Goal: Information Seeking & Learning: Learn about a topic

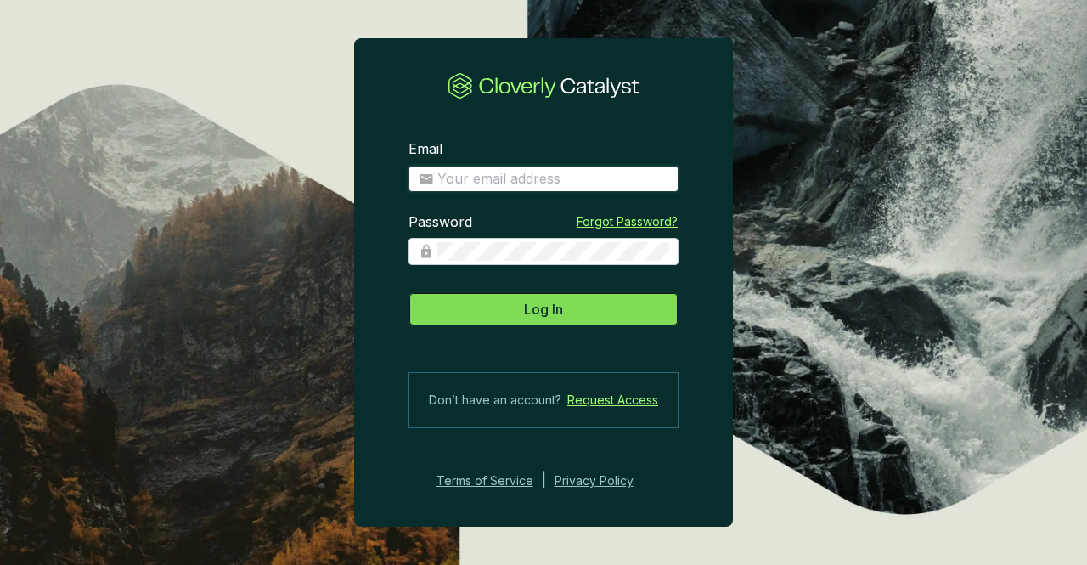
type input "[PERSON_NAME][EMAIL_ADDRESS][PERSON_NAME][DOMAIN_NAME]"
click at [526, 298] on button "Log In" at bounding box center [543, 309] width 270 height 34
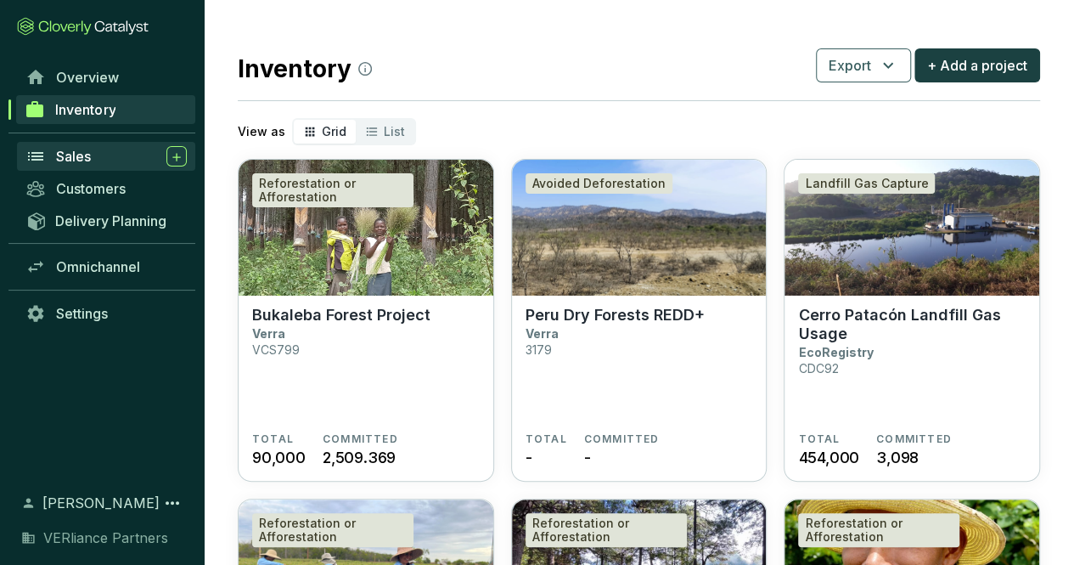
click at [90, 154] on span "Sales" at bounding box center [73, 156] width 35 height 17
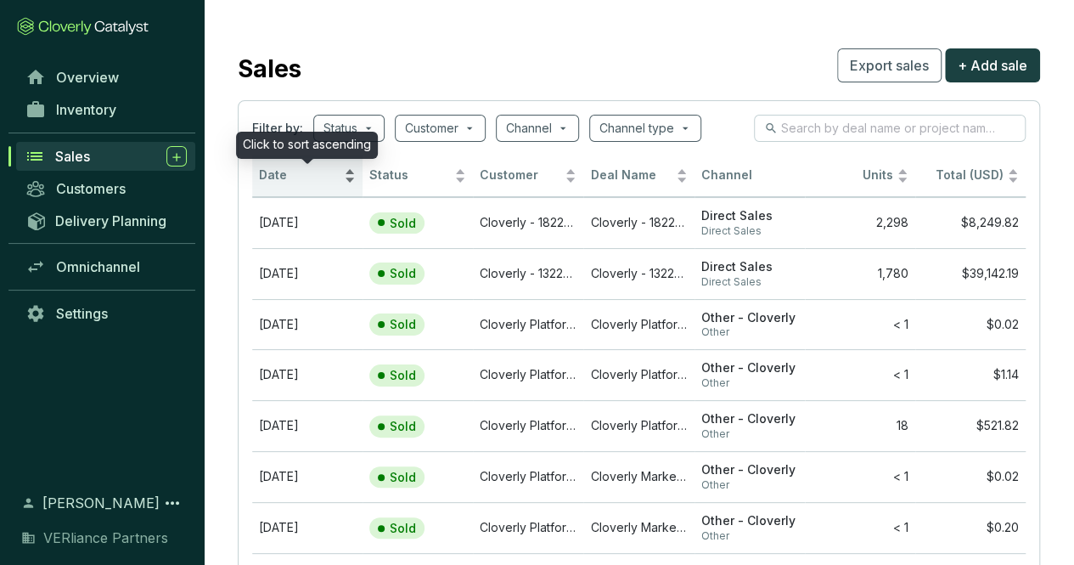
click at [322, 174] on span "Date" at bounding box center [300, 175] width 82 height 16
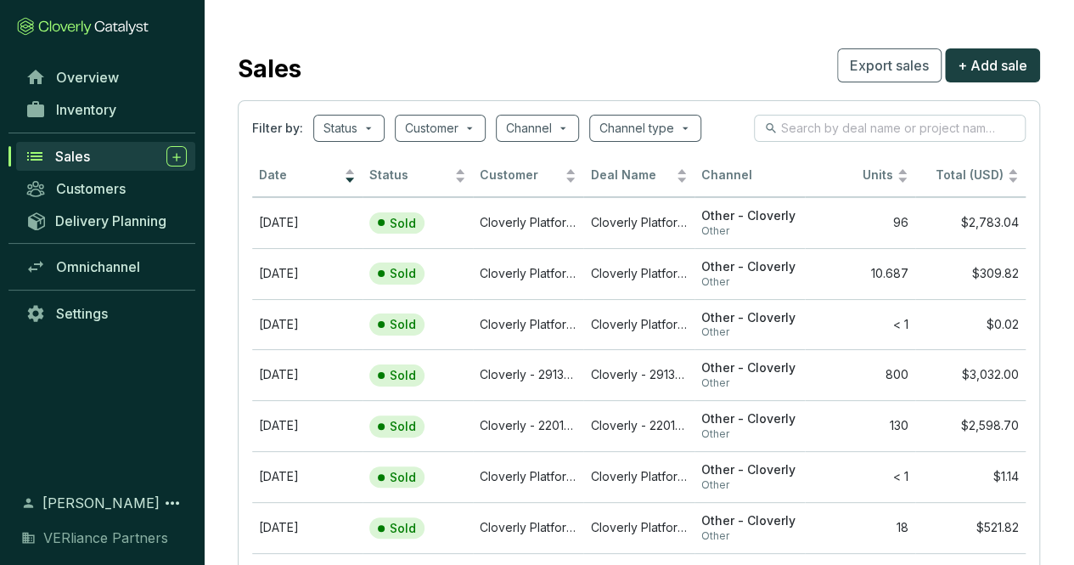
click at [115, 157] on div "Sales" at bounding box center [121, 156] width 132 height 20
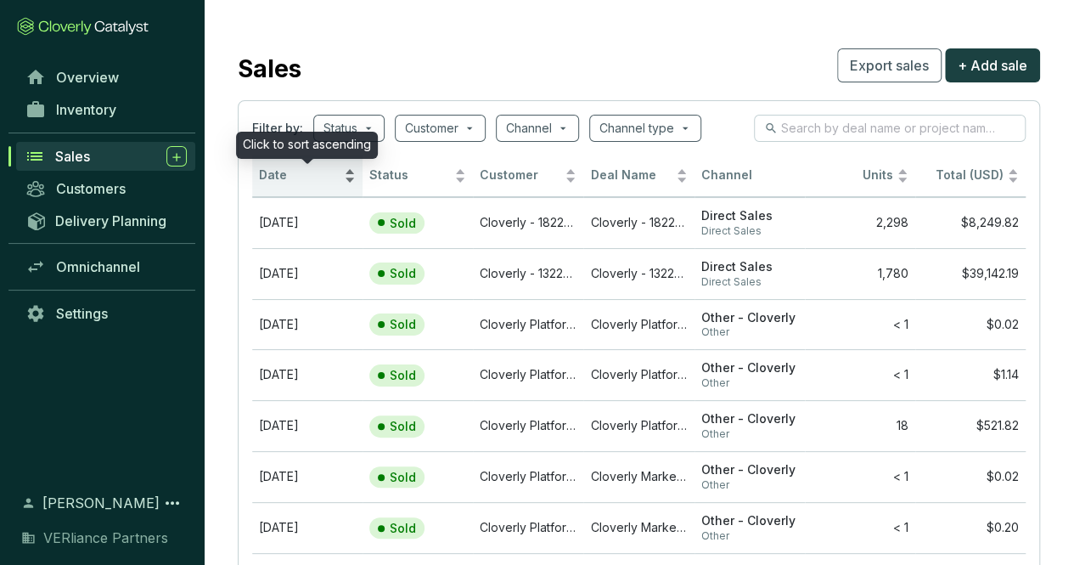
click at [303, 183] on span "Date" at bounding box center [300, 175] width 82 height 16
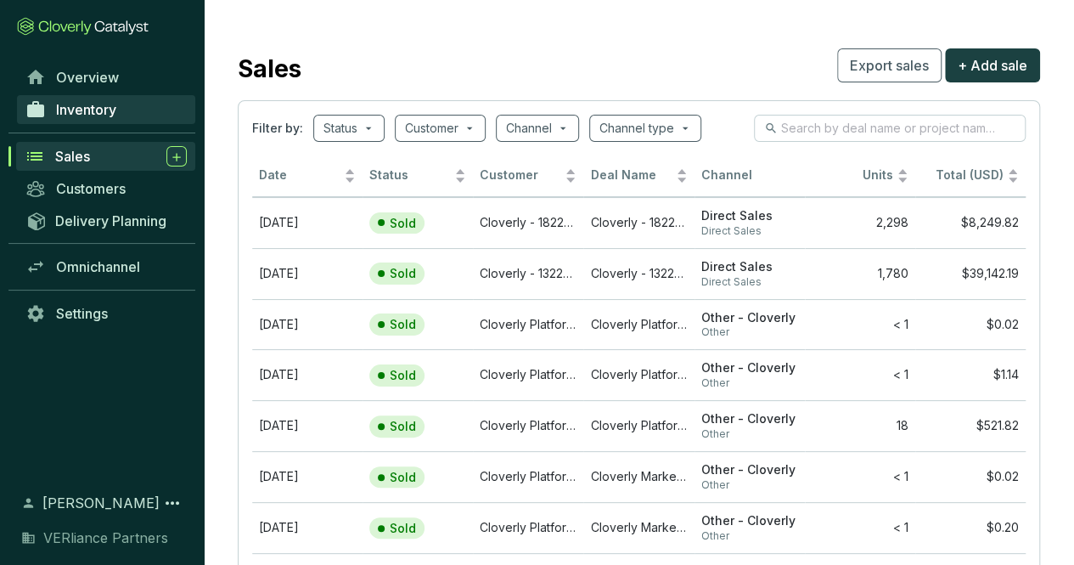
click at [93, 120] on link "Inventory" at bounding box center [106, 109] width 178 height 29
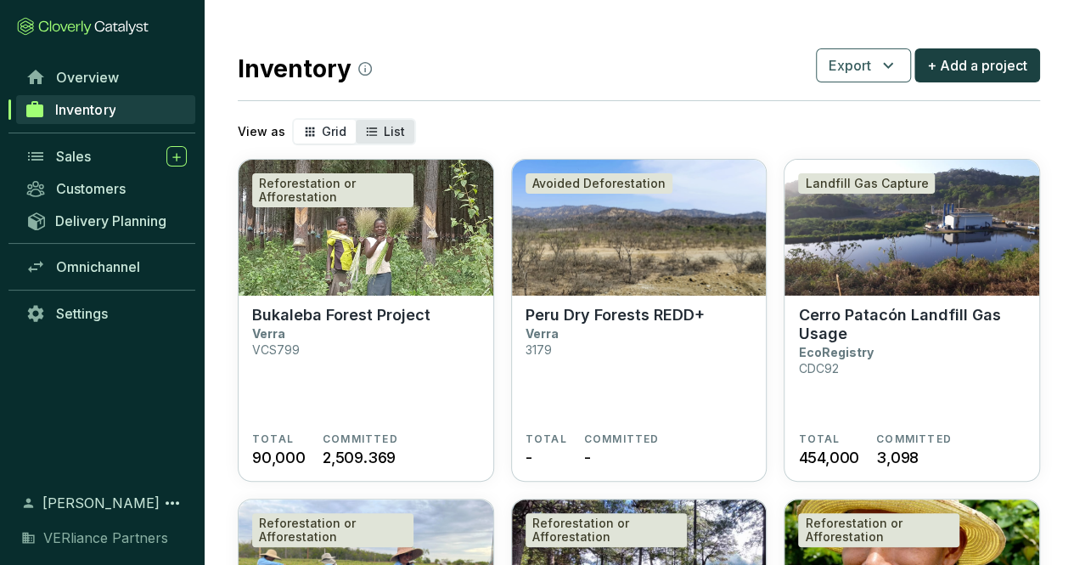
click at [385, 132] on span "List" at bounding box center [394, 131] width 21 height 14
click at [356, 120] on input "List" at bounding box center [356, 120] width 0 height 0
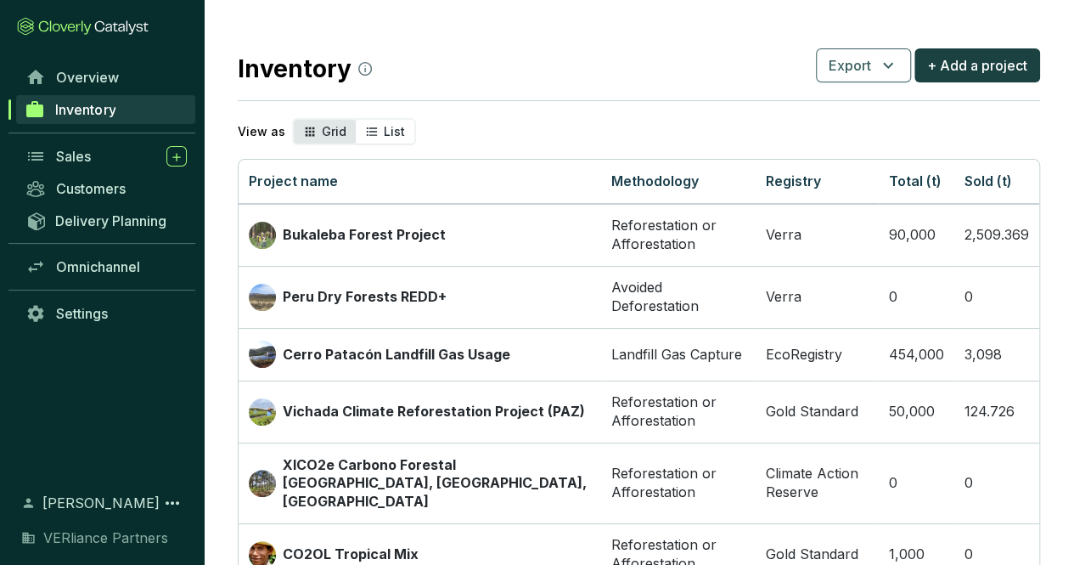
click at [328, 120] on div "Grid" at bounding box center [325, 132] width 62 height 24
click at [294, 120] on input "Grid" at bounding box center [294, 120] width 0 height 0
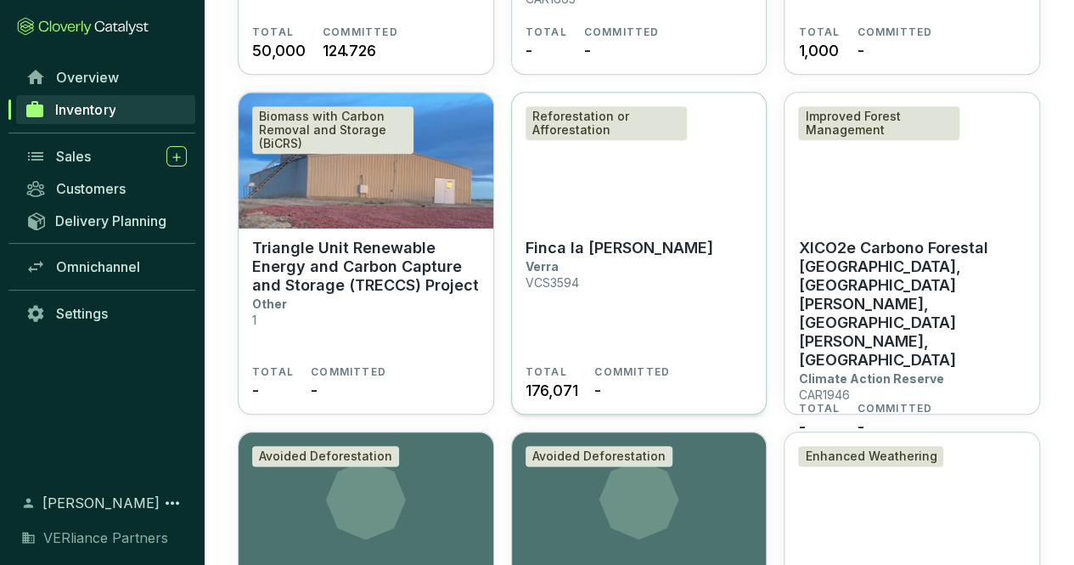
scroll to position [745, 0]
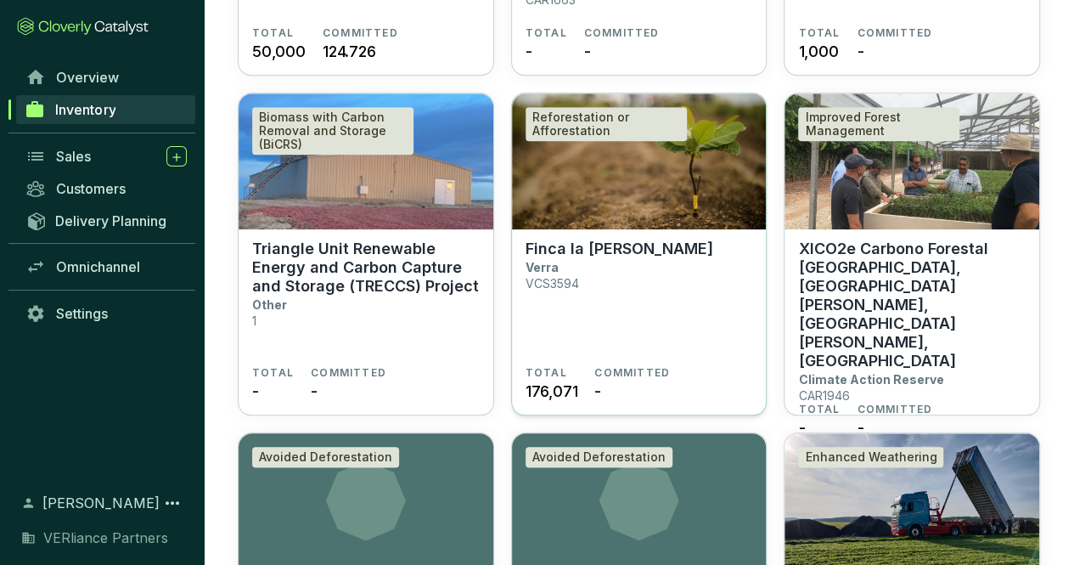
click at [544, 250] on p "Finca la [PERSON_NAME]" at bounding box center [620, 248] width 188 height 19
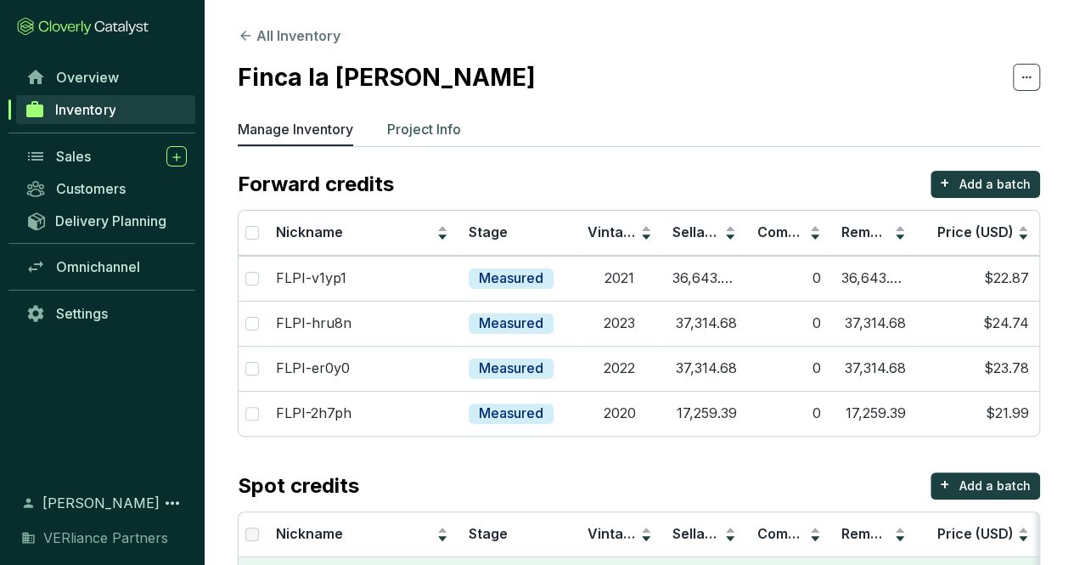
click at [435, 125] on p "Project Info" at bounding box center [424, 129] width 74 height 20
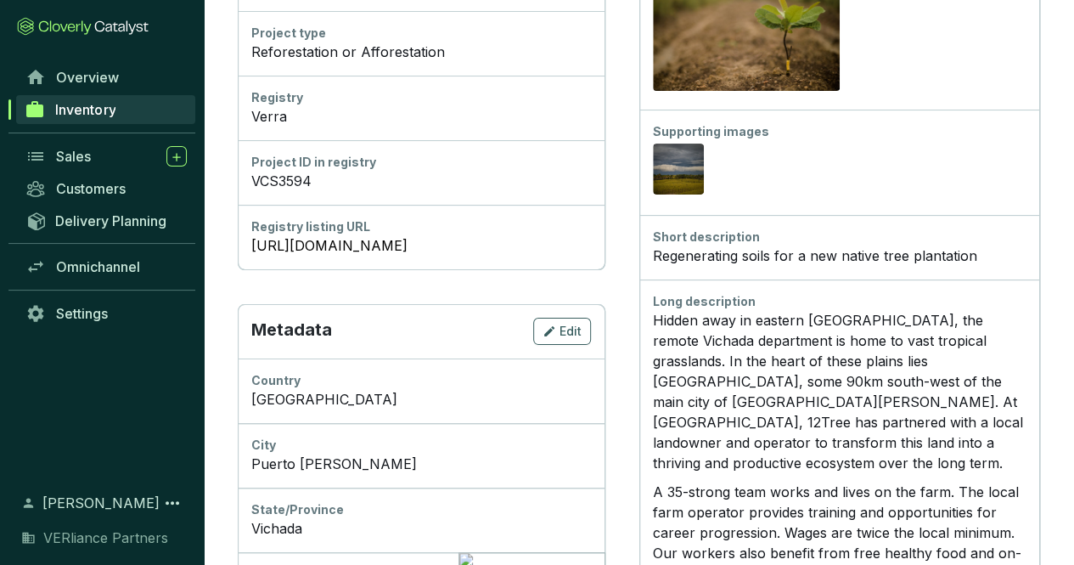
scroll to position [324, 0]
click at [437, 245] on link "https://registry.verra.org/app/projectDetail/VCS/3594" at bounding box center [421, 244] width 340 height 20
